Goal: Find specific page/section: Find specific page/section

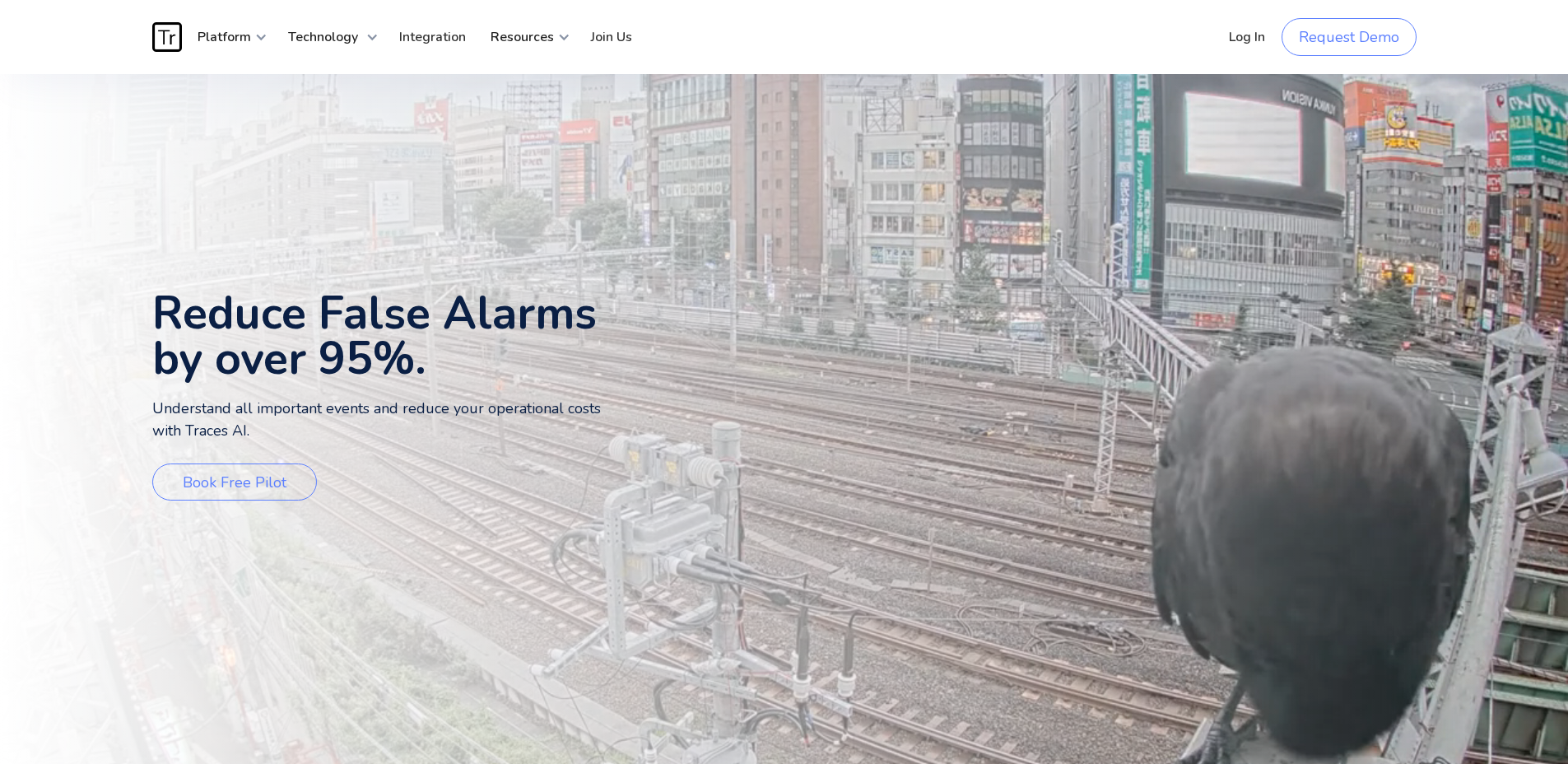
click at [175, 37] on img "home" at bounding box center [166, 36] width 29 height 29
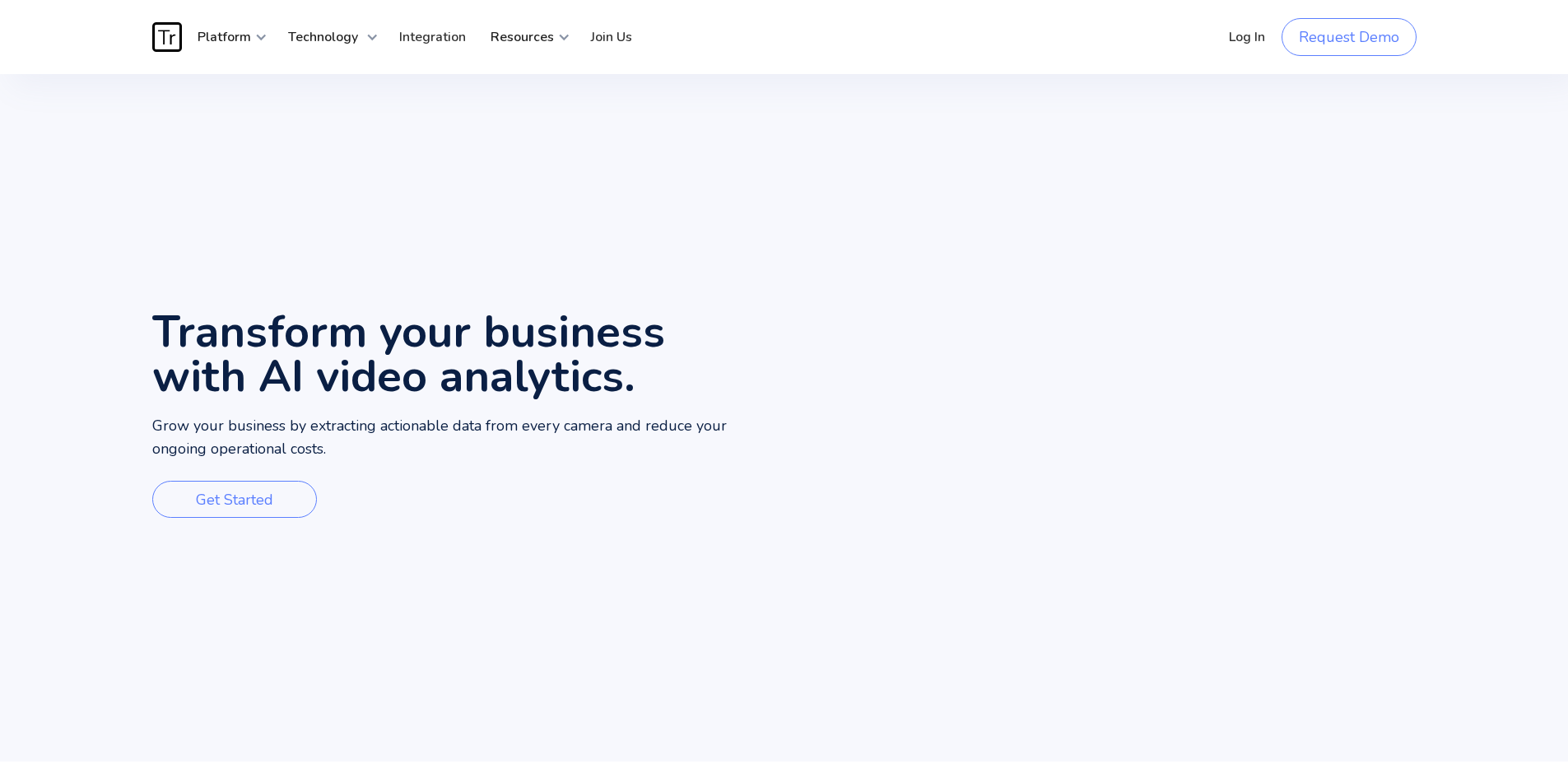
click at [166, 39] on img "home" at bounding box center [166, 36] width 29 height 29
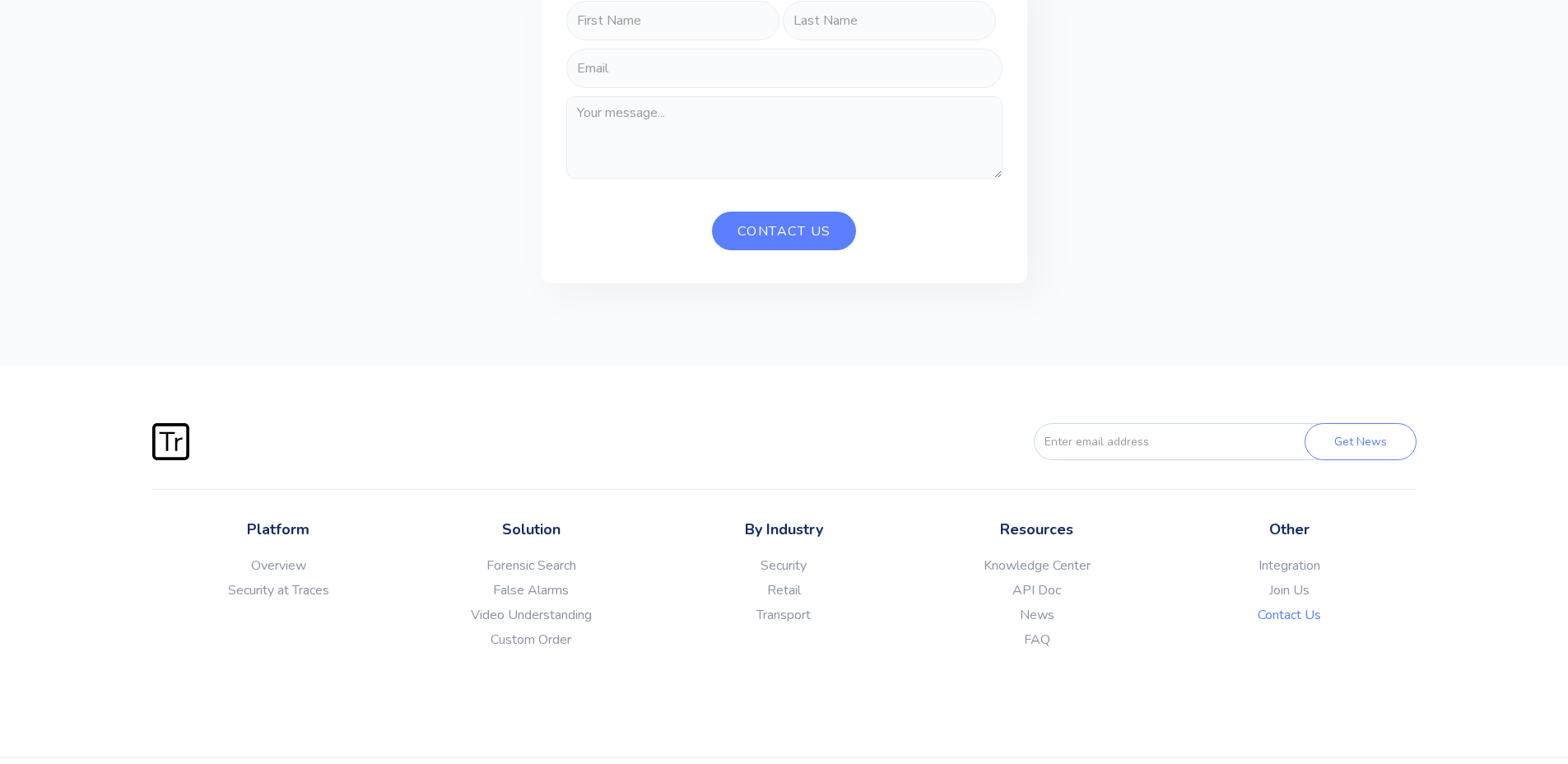
scroll to position [307, 0]
